Goal: Understand process/instructions: Learn about a topic

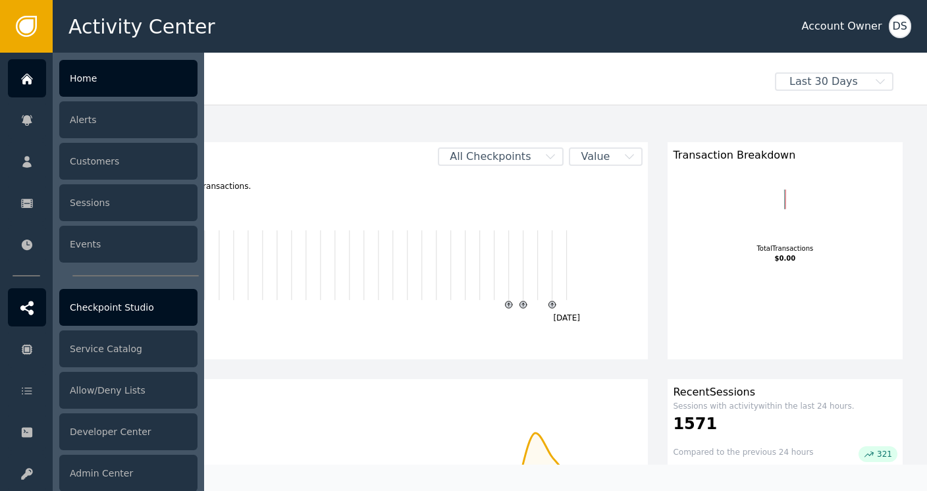
click at [82, 311] on div "Checkpoint Studio" at bounding box center [128, 307] width 138 height 37
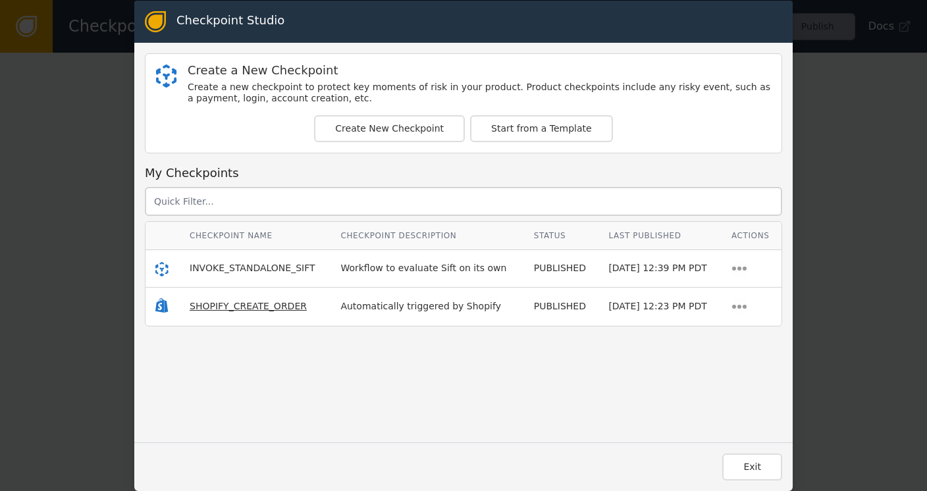
click at [241, 303] on span "SHOPIFY_CREATE_ORDER" at bounding box center [248, 306] width 117 height 11
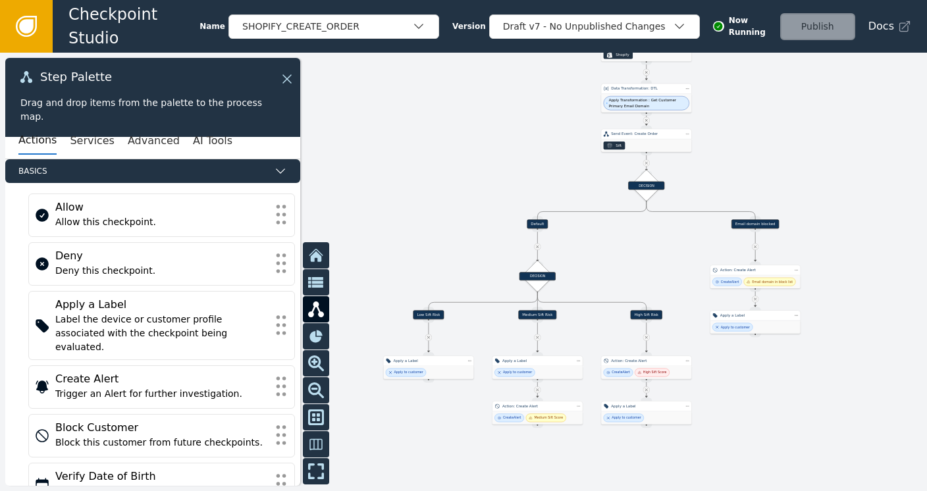
drag, startPoint x: 683, startPoint y: 302, endPoint x: 839, endPoint y: 70, distance: 279.9
click at [839, 70] on div at bounding box center [463, 272] width 927 height 438
click at [539, 273] on div "DECISION" at bounding box center [537, 276] width 36 height 9
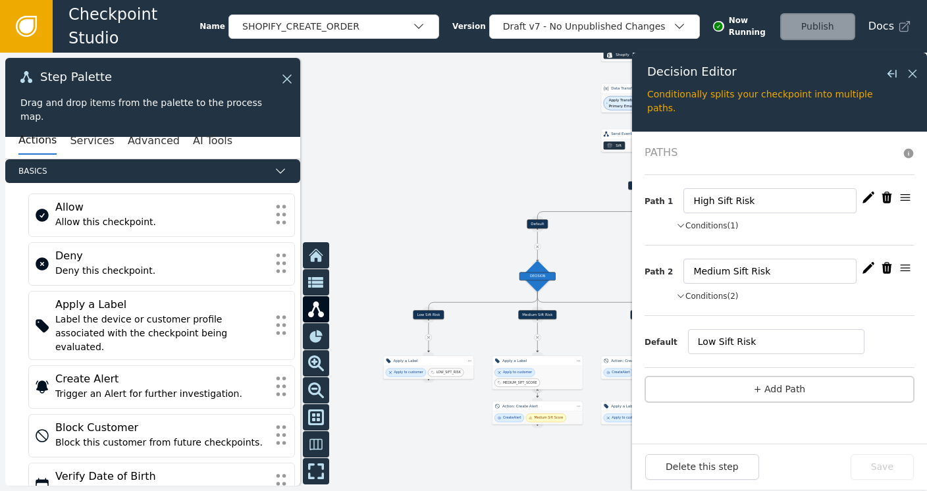
click at [709, 230] on div "Path 1 High Sift Risk Conditions (1) siftSendEventCreateOrder.outputs.paymentAb…" at bounding box center [780, 210] width 270 height 70
click at [710, 223] on button "Conditions (1)" at bounding box center [707, 226] width 63 height 12
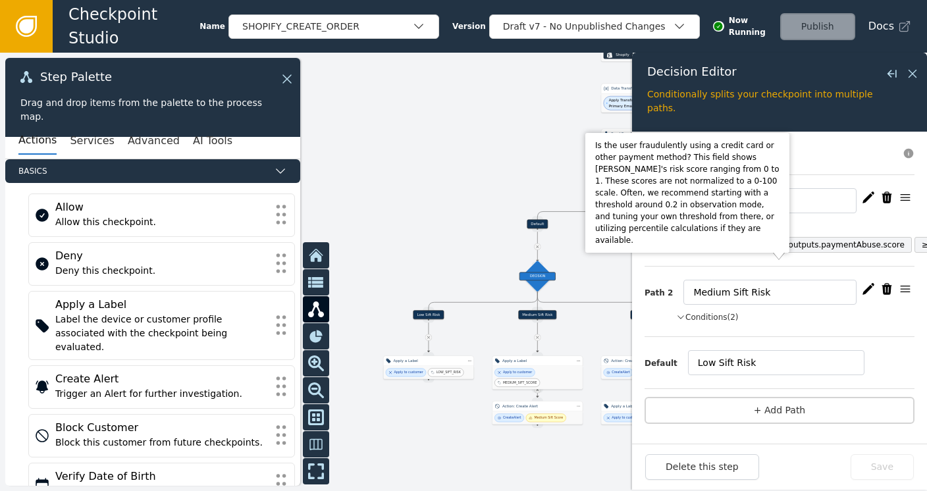
click at [737, 241] on div "siftSendEventCreateOrder.outputs.paymentAbuse.score" at bounding box center [793, 245] width 221 height 8
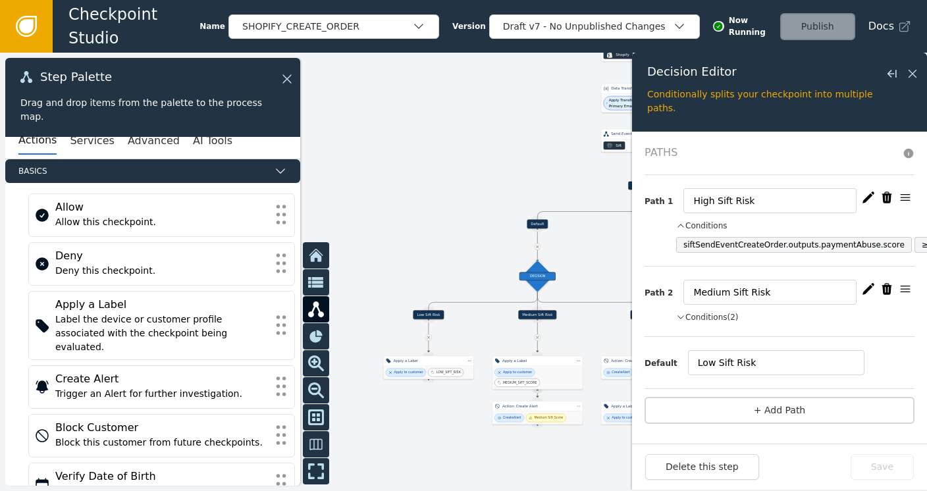
click at [862, 196] on icon "button" at bounding box center [868, 197] width 12 height 11
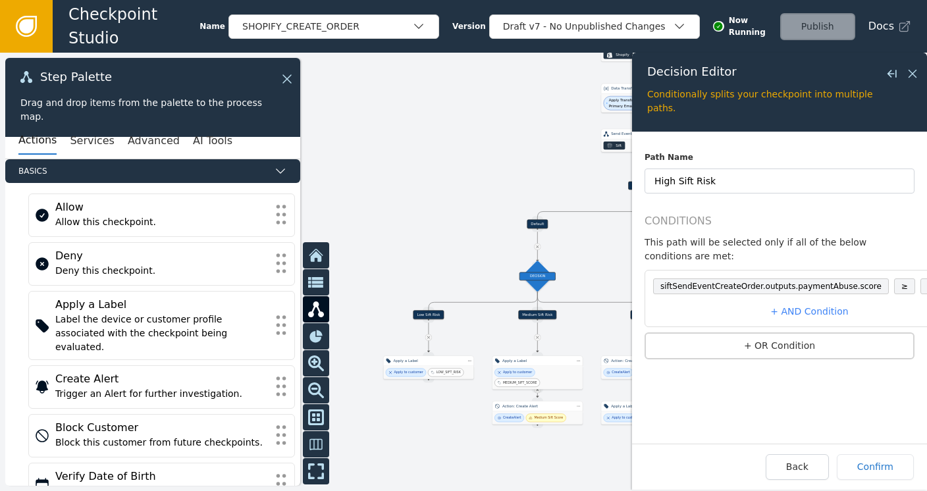
click at [853, 279] on span "siftSendEventCreateOrder.outputs.paymentAbuse.score" at bounding box center [771, 287] width 236 height 16
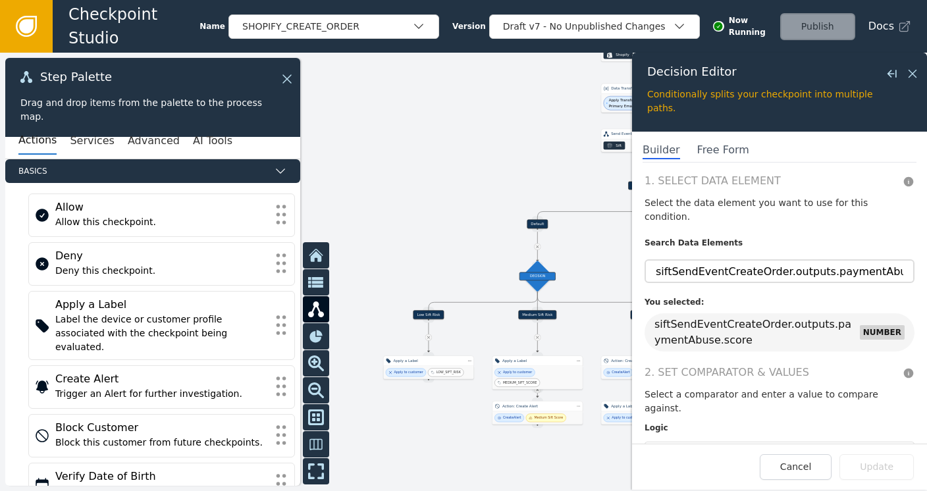
click at [853, 268] on section "1. Select Data Element Select the data element you want to use for this conditi…" at bounding box center [780, 262] width 270 height 178
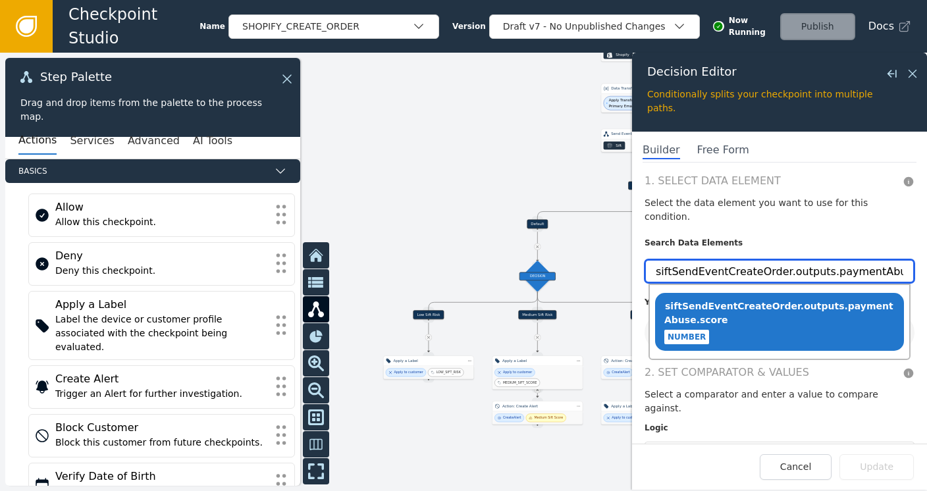
scroll to position [0, 18]
drag, startPoint x: 655, startPoint y: 254, endPoint x: 942, endPoint y: 265, distance: 286.6
click at [926, 1] on html "Checkpoint Studio Name SHOPIFY_CREATE_ORDER Version Draft v7 - No Unpublished C…" at bounding box center [463, 0] width 927 height 1
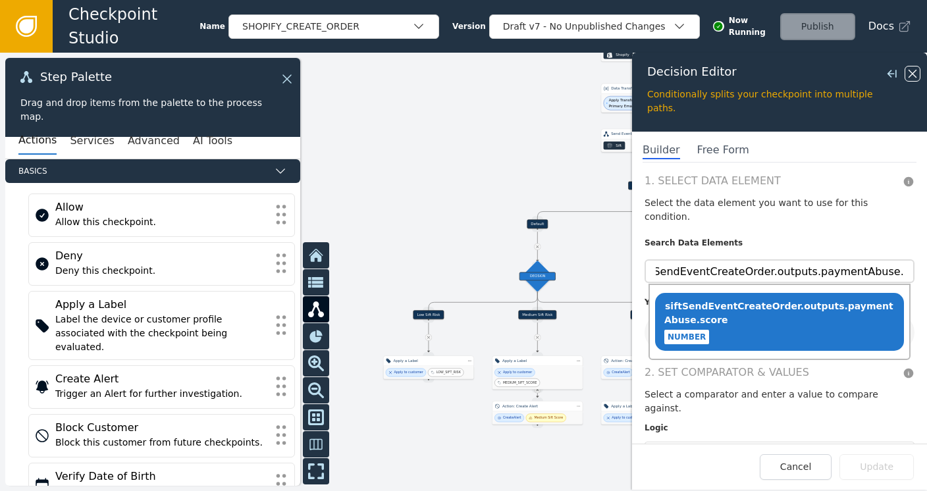
scroll to position [0, 0]
click at [907, 70] on icon at bounding box center [912, 73] width 14 height 14
